Goal: Information Seeking & Learning: Learn about a topic

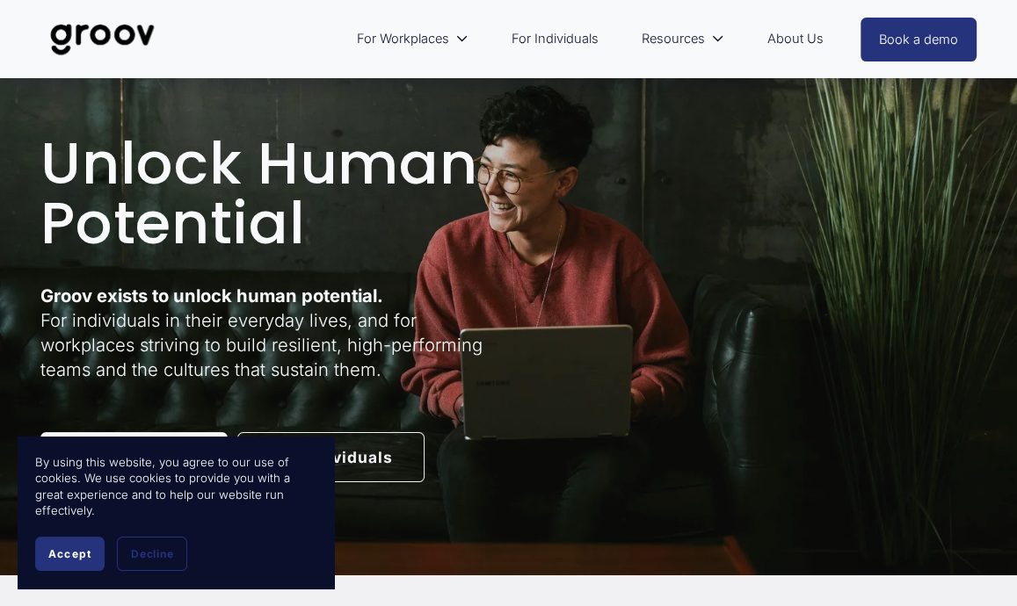
scroll to position [35, 0]
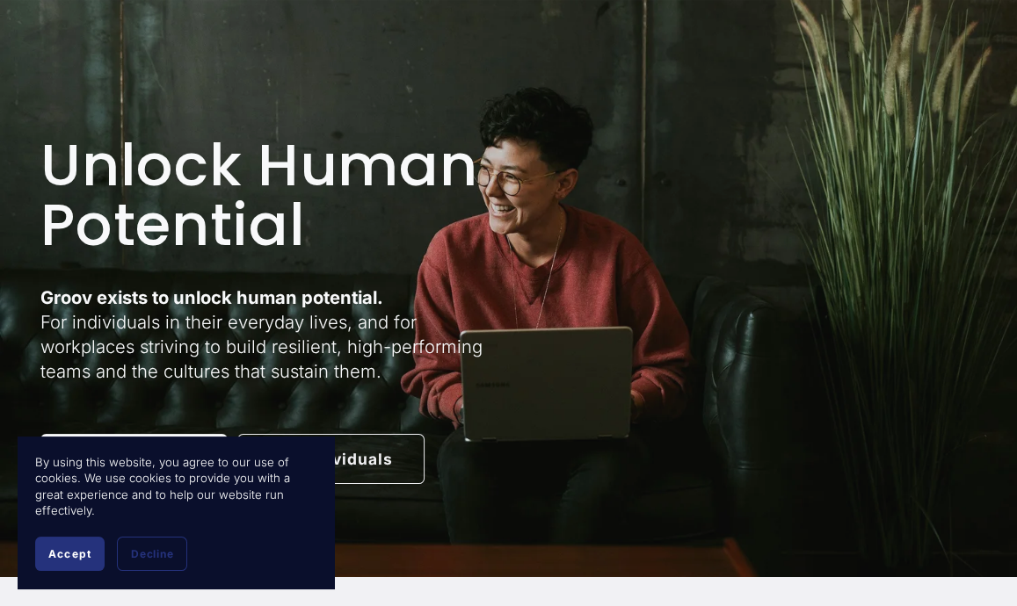
click at [60, 549] on span "Accept" at bounding box center [69, 554] width 43 height 13
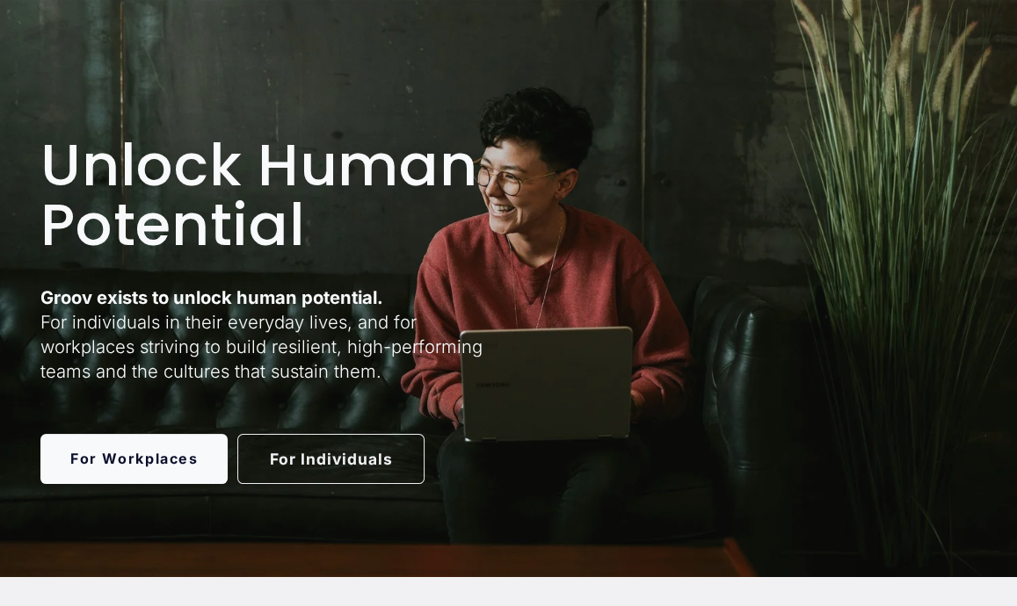
scroll to position [0, 0]
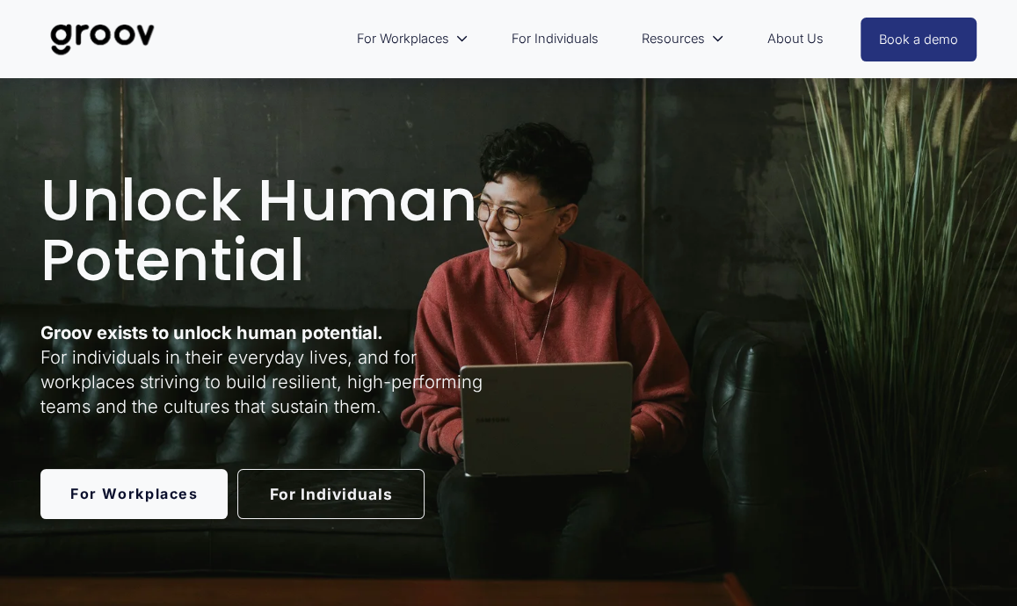
click at [490, 352] on p "Groov exists to unlock human potential. For individuals in their everyday lives…" at bounding box center [271, 370] width 463 height 99
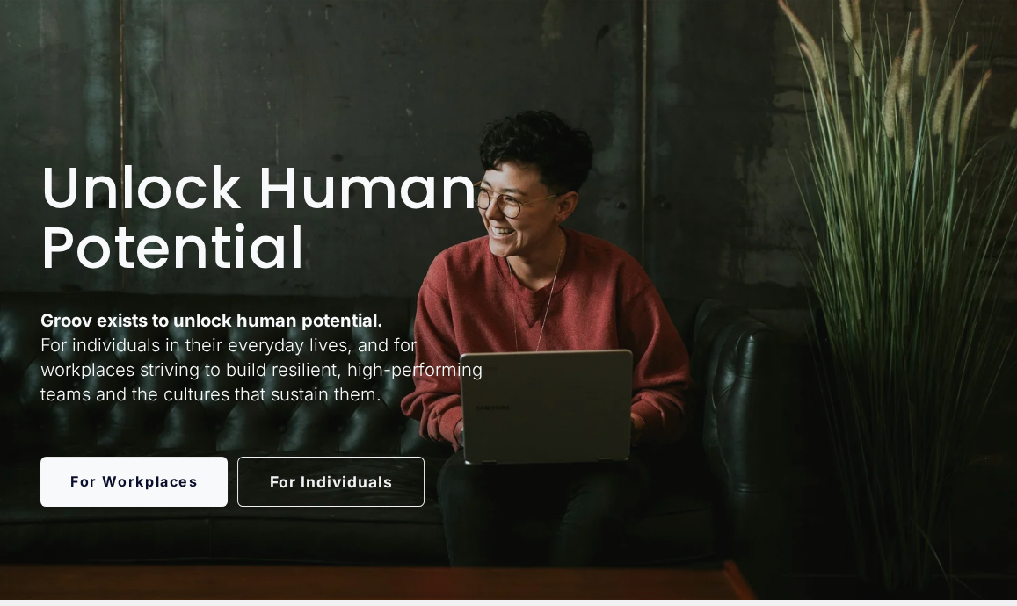
scroll to position [16, 0]
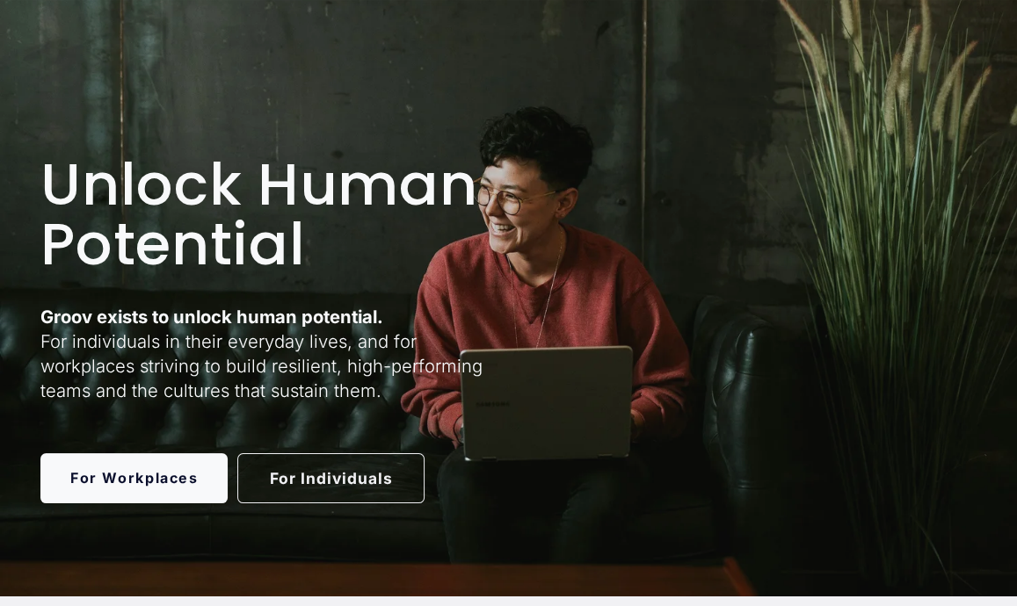
click at [341, 482] on link "For Individuals" at bounding box center [330, 479] width 187 height 50
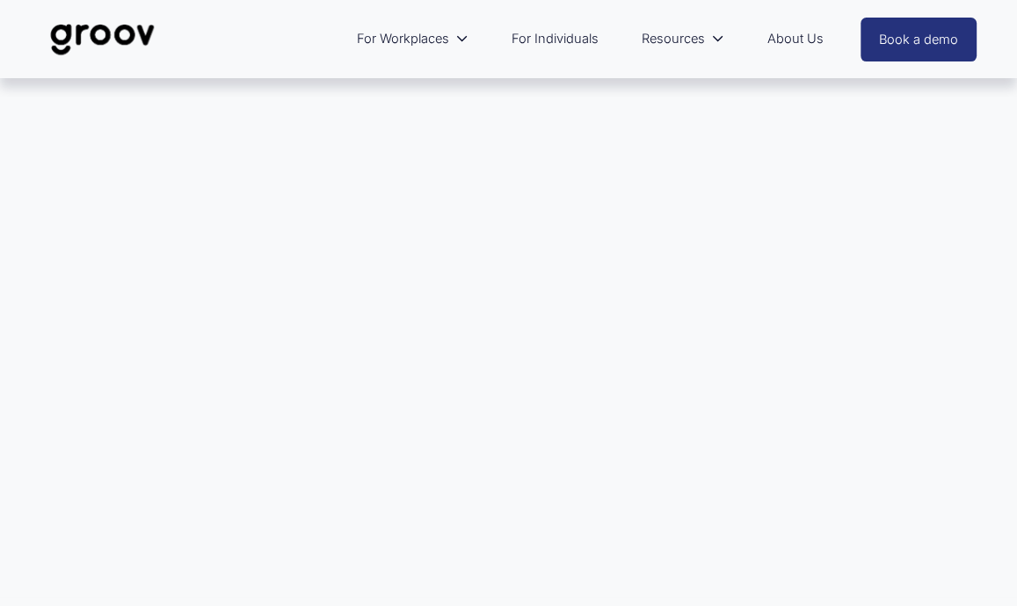
click at [552, 40] on link "For Individuals" at bounding box center [555, 38] width 105 height 40
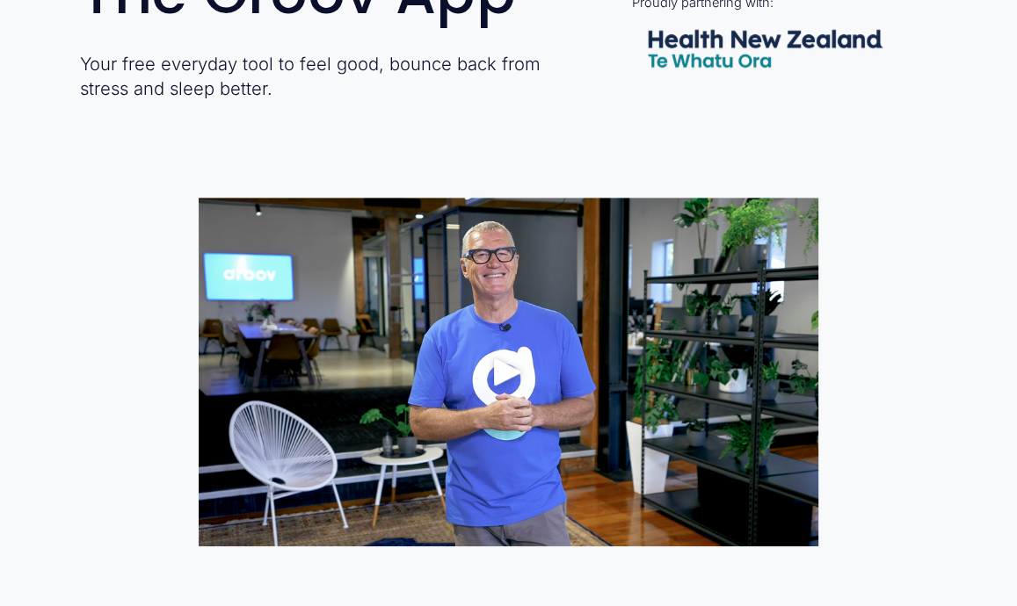
scroll to position [693, 0]
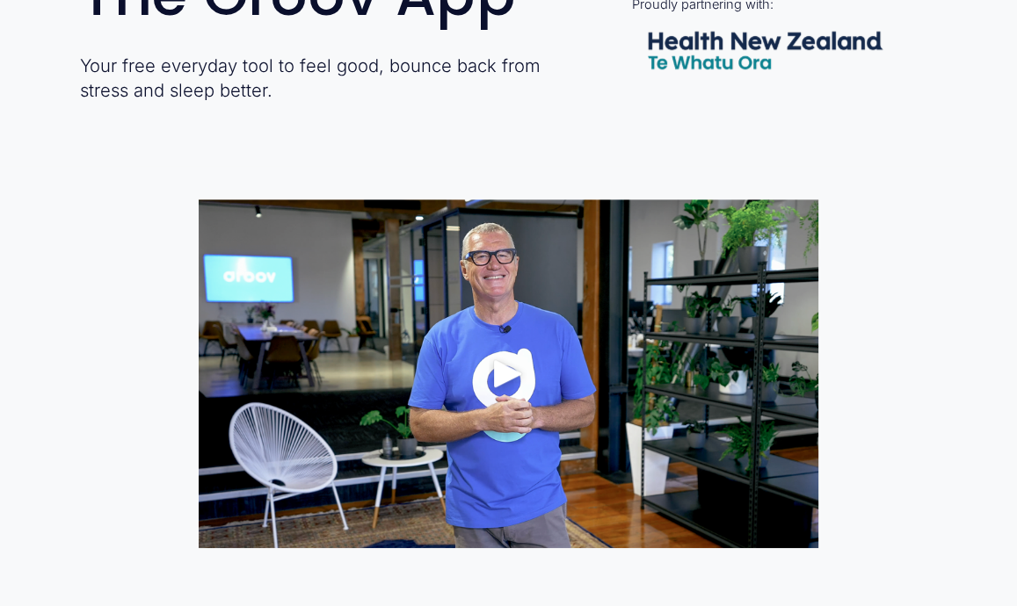
click at [550, 243] on div at bounding box center [509, 374] width 621 height 349
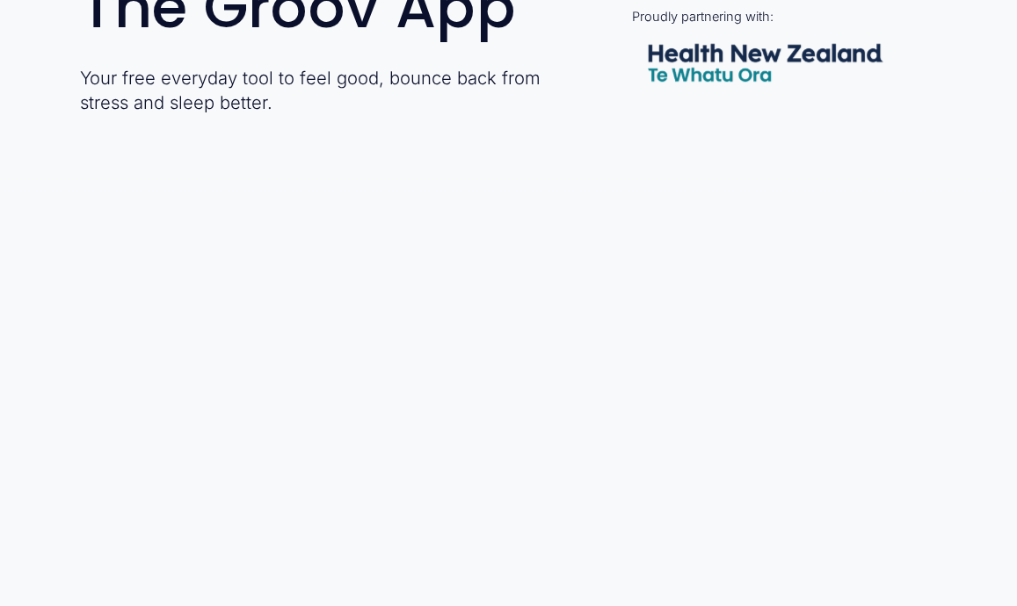
scroll to position [571, 0]
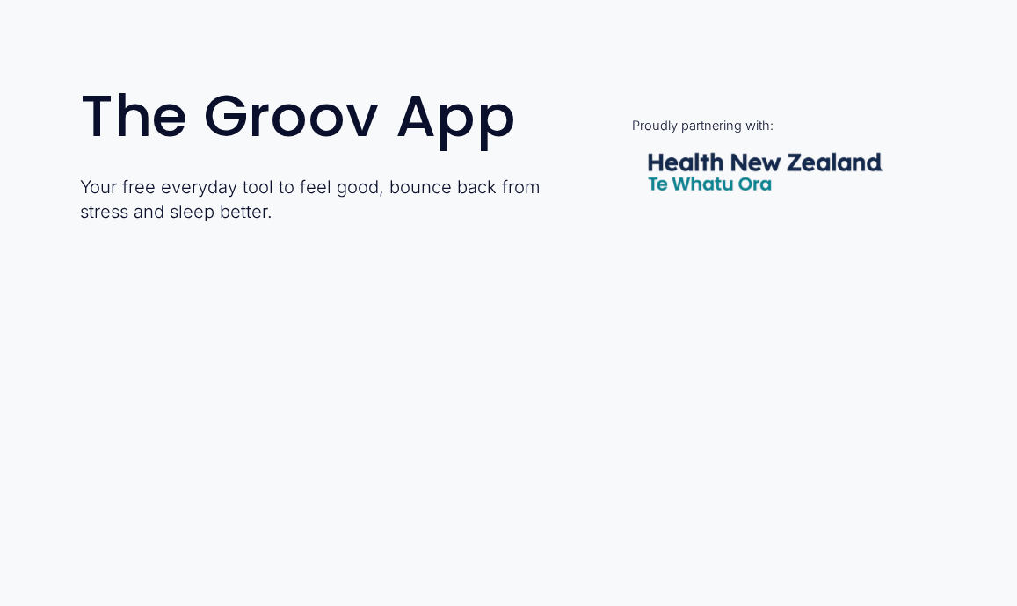
click at [689, 138] on div at bounding box center [764, 172] width 266 height 110
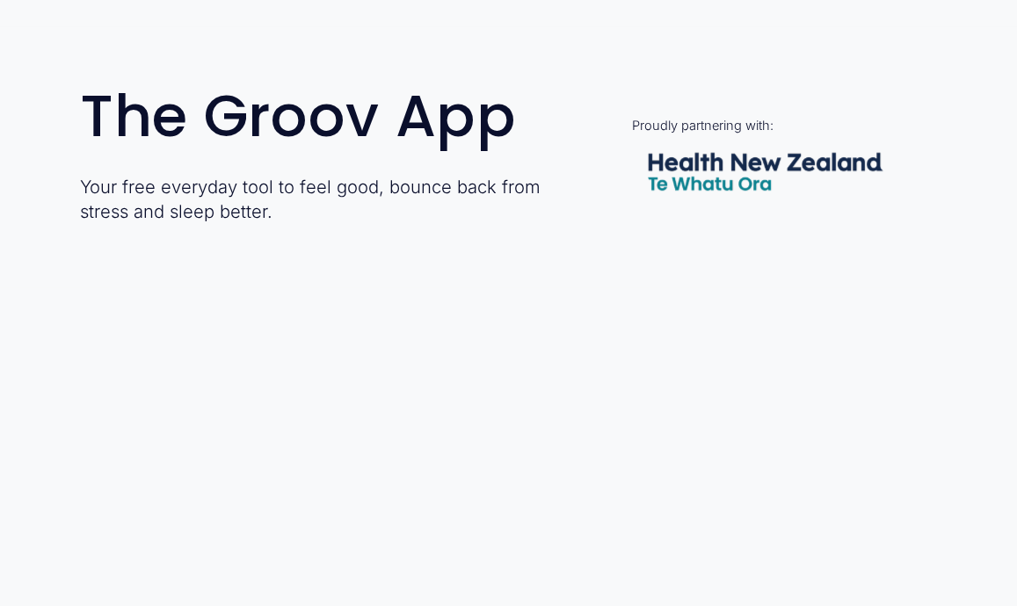
click at [689, 138] on div at bounding box center [764, 172] width 266 height 110
